Goal: Find specific page/section: Find specific page/section

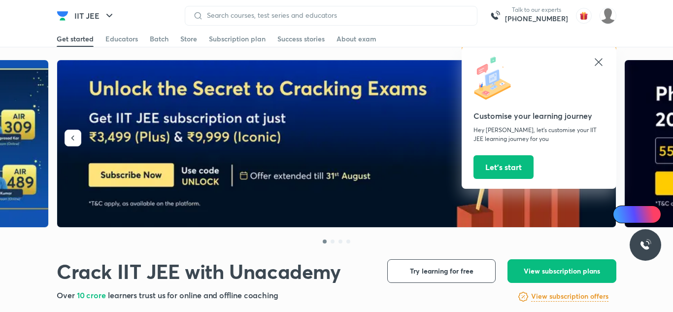
click at [596, 67] on icon at bounding box center [599, 62] width 12 height 12
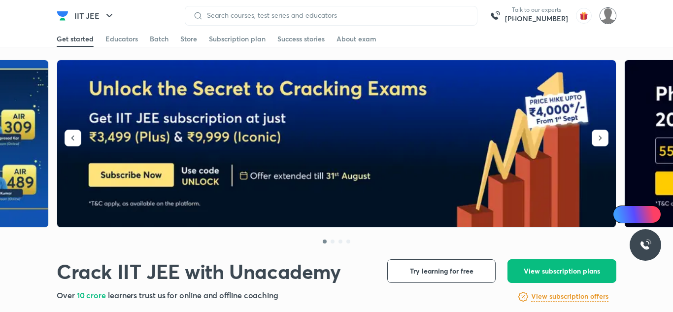
click at [610, 13] on img at bounding box center [608, 15] width 17 height 17
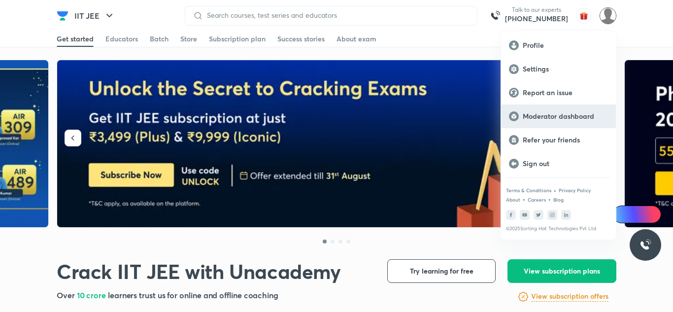
click at [559, 116] on p "Moderator dashboard" at bounding box center [565, 116] width 85 height 9
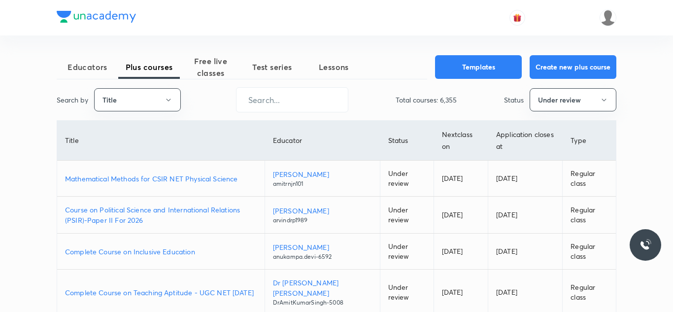
click at [147, 169] on td "Mathematical Methods for CSIR NET Physical Science" at bounding box center [160, 179] width 207 height 36
click at [165, 184] on td "Mathematical Methods for CSIR NET Physical Science" at bounding box center [160, 179] width 207 height 36
click at [201, 183] on p "Mathematical Methods for CSIR NET Physical Science" at bounding box center [161, 178] width 192 height 10
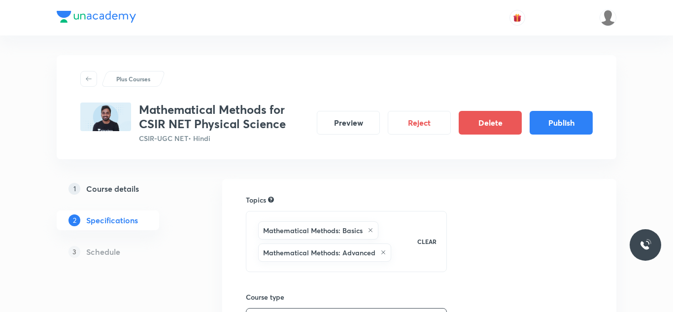
click at [112, 249] on h5 "Schedule" at bounding box center [103, 252] width 34 height 12
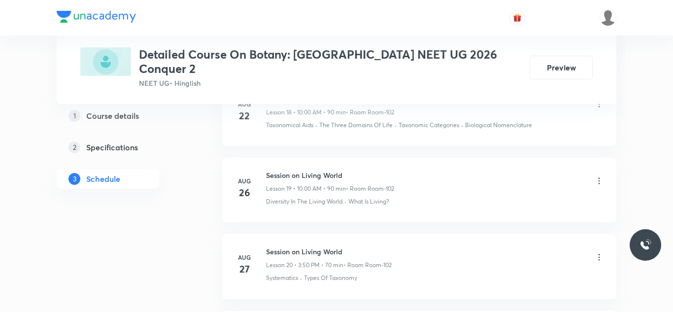
scroll to position [2171, 0]
